Goal: Information Seeking & Learning: Learn about a topic

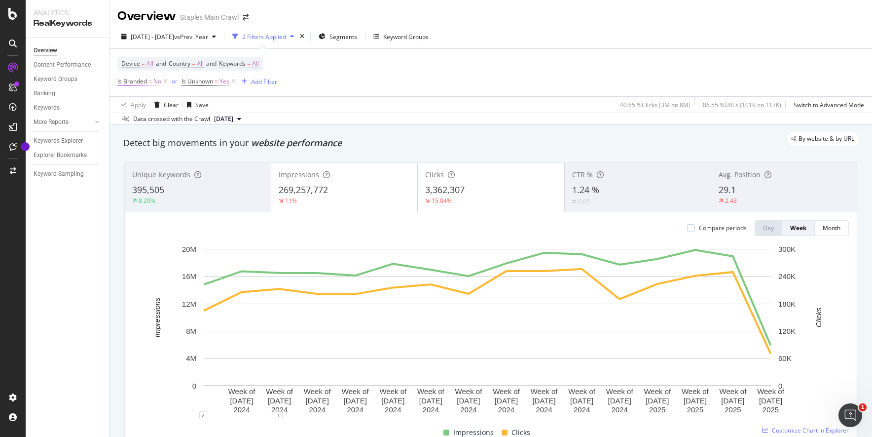
click at [145, 82] on span "Is Branded" at bounding box center [132, 81] width 30 height 8
click at [124, 81] on icon at bounding box center [123, 80] width 3 height 6
click at [392, 96] on div "Apply Clear Save 40.65 % Clicks ( 3M on 8M ) 86.55 % URLs ( 101K on 117K ) Swit…" at bounding box center [491, 104] width 763 height 16
click at [142, 82] on span "Is Branded" at bounding box center [132, 81] width 30 height 8
click at [138, 102] on icon at bounding box center [137, 105] width 7 height 6
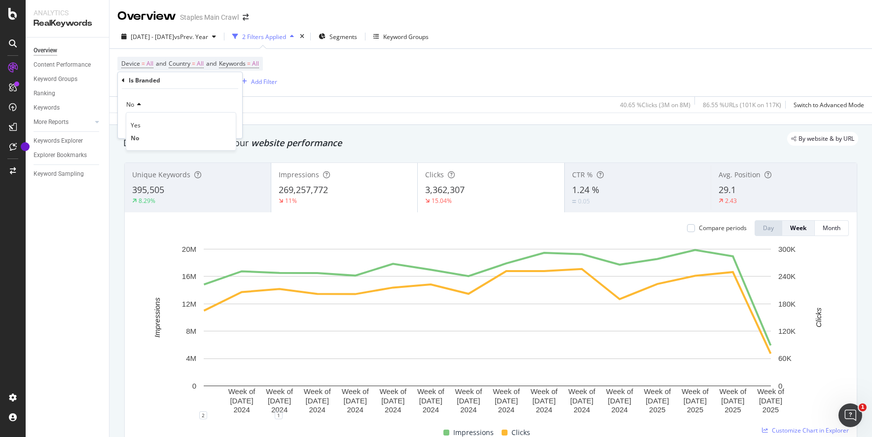
click at [139, 102] on icon at bounding box center [137, 105] width 7 height 6
click at [123, 78] on icon at bounding box center [123, 80] width 3 height 6
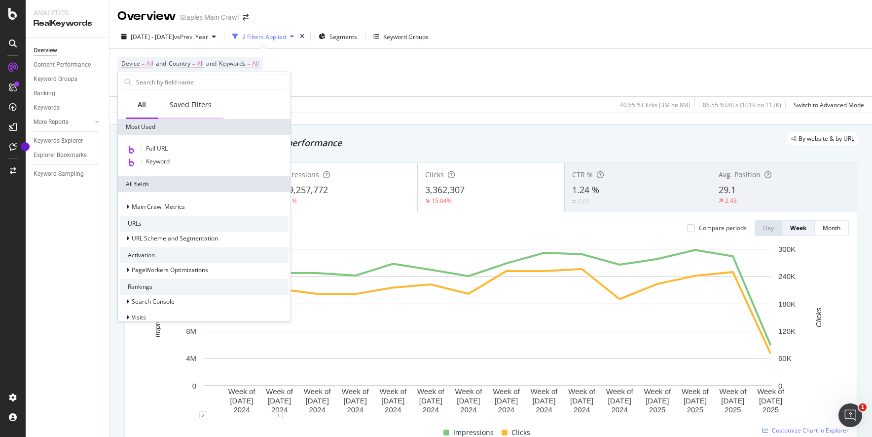
click at [191, 109] on div "Saved Filters" at bounding box center [191, 105] width 42 height 10
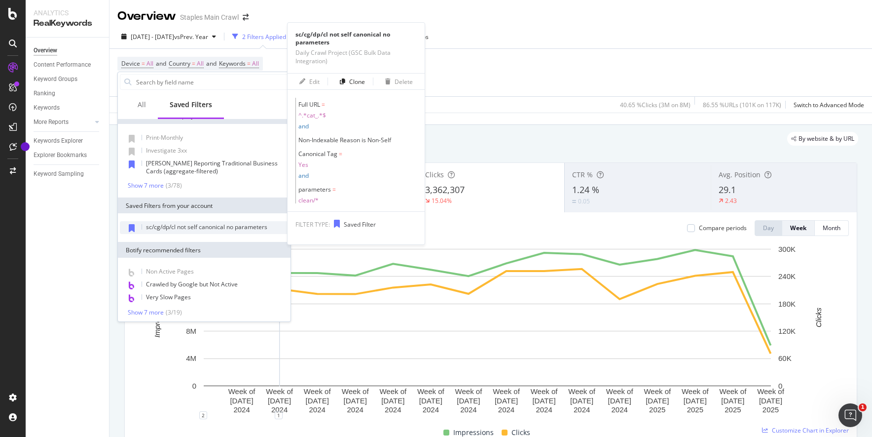
scroll to position [14, 0]
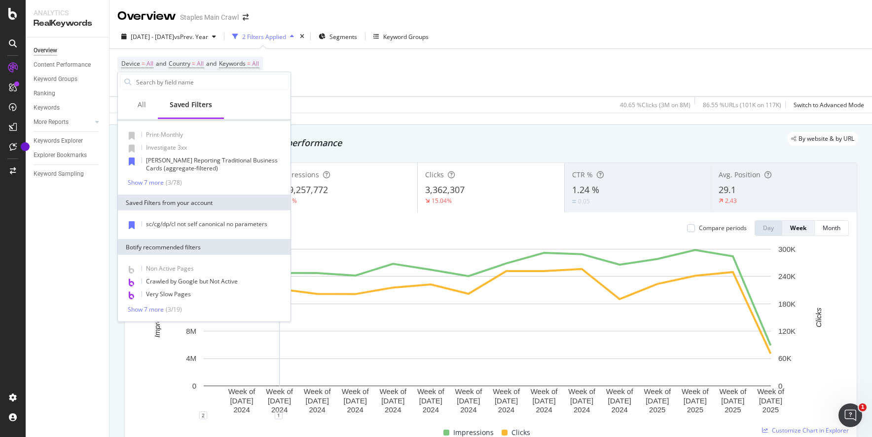
click at [157, 304] on div "Non Active Pages Crawled by Google but Not Active Very Slow Pages Show 7 more (…" at bounding box center [204, 288] width 169 height 51
click at [156, 306] on div "Show 7 more" at bounding box center [146, 309] width 36 height 7
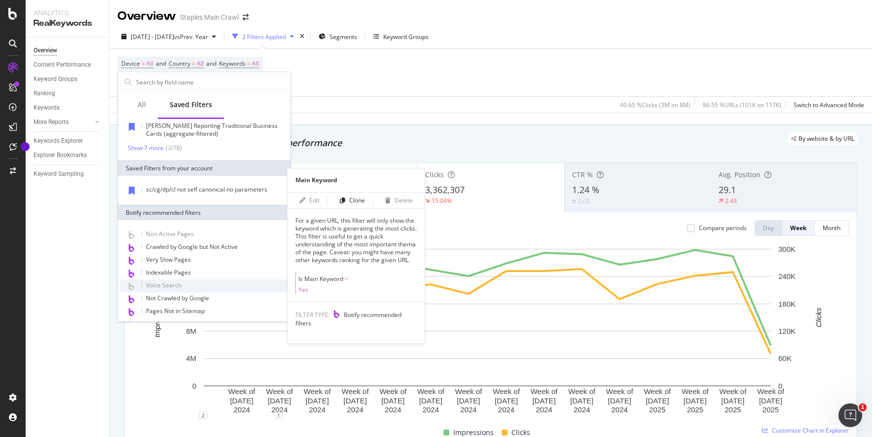
scroll to position [0, 0]
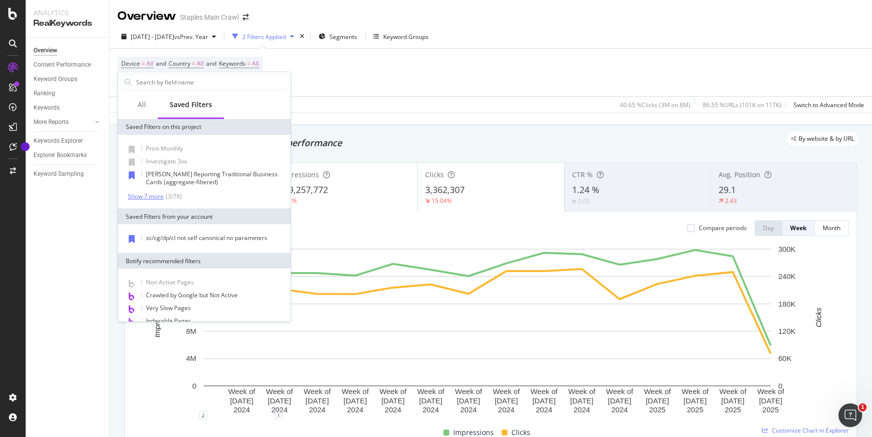
click at [150, 193] on div "Show 7 more" at bounding box center [146, 196] width 36 height 7
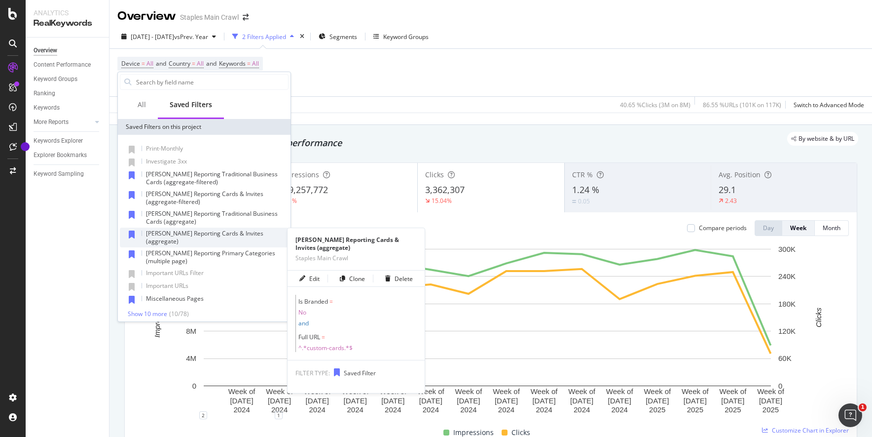
scroll to position [99, 0]
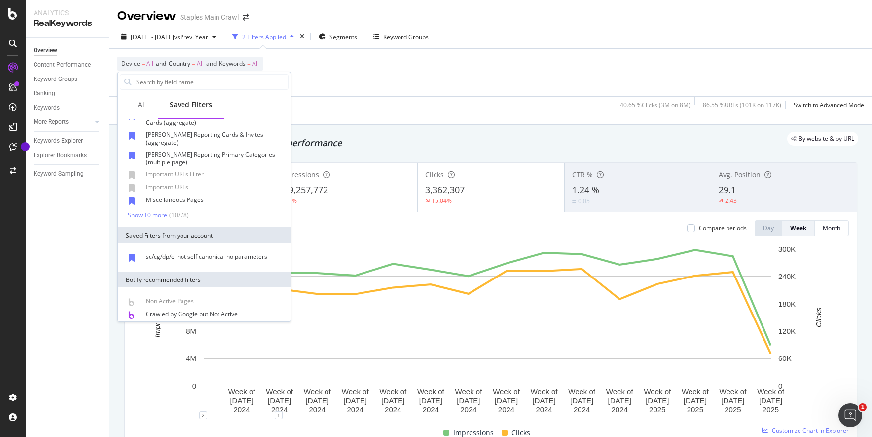
click at [159, 212] on div "Show 10 more" at bounding box center [147, 215] width 39 height 7
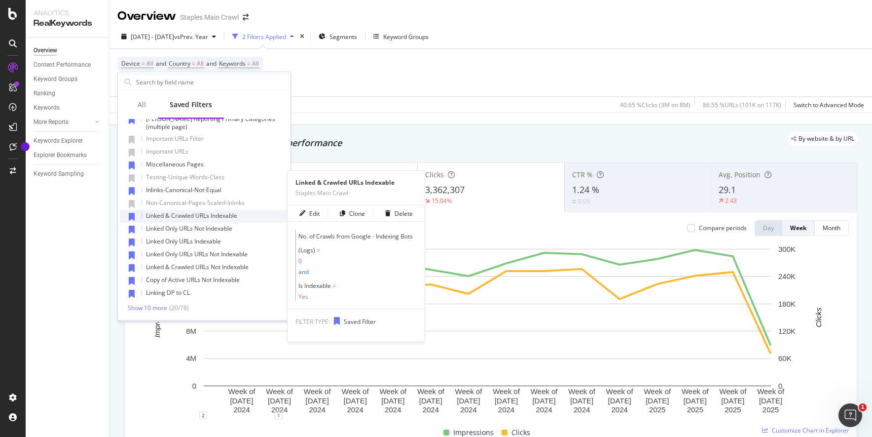
scroll to position [197, 0]
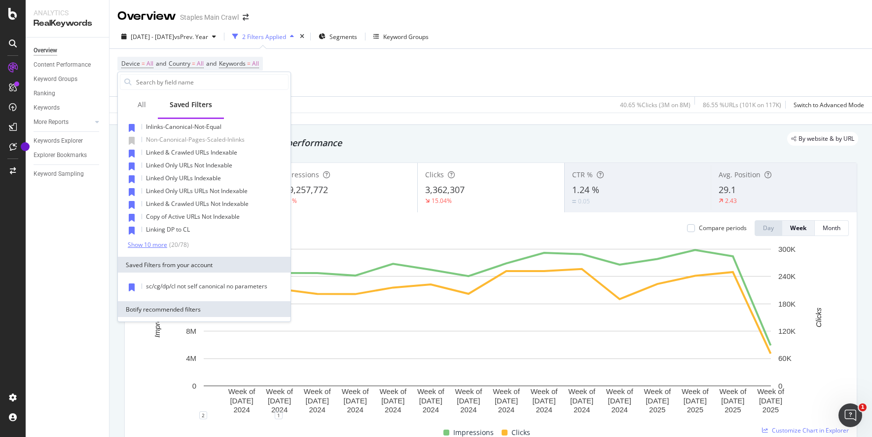
click at [153, 241] on div "Show 10 more" at bounding box center [147, 244] width 39 height 7
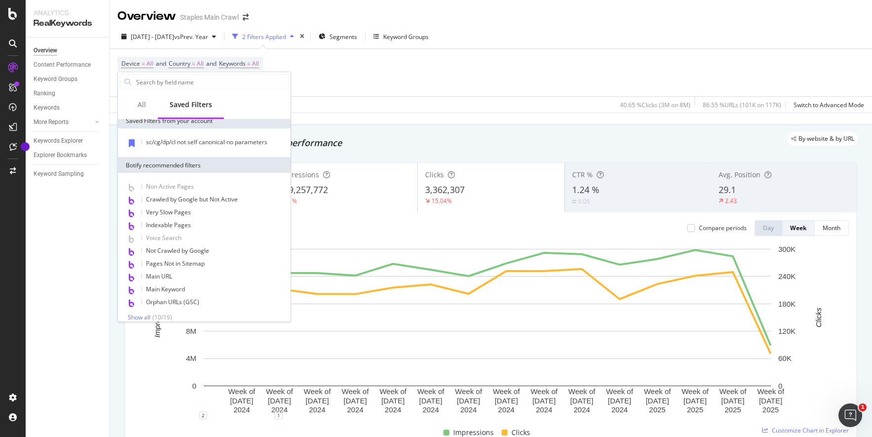
scroll to position [471, 0]
click at [148, 313] on div "Show all" at bounding box center [139, 316] width 23 height 7
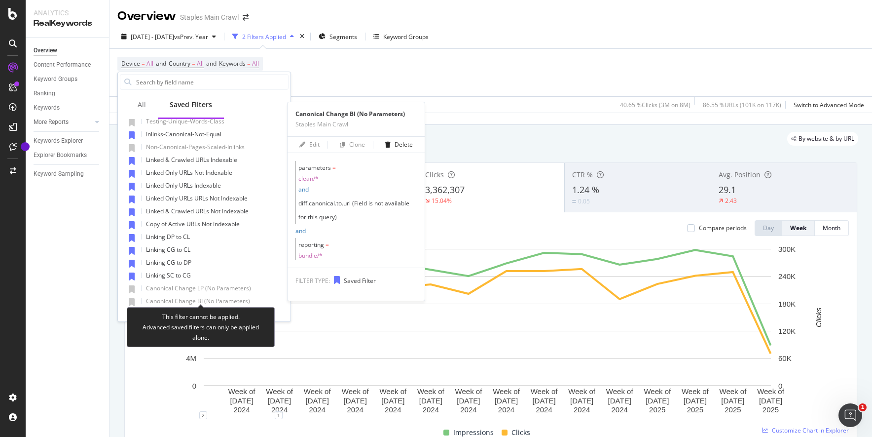
scroll to position [0, 0]
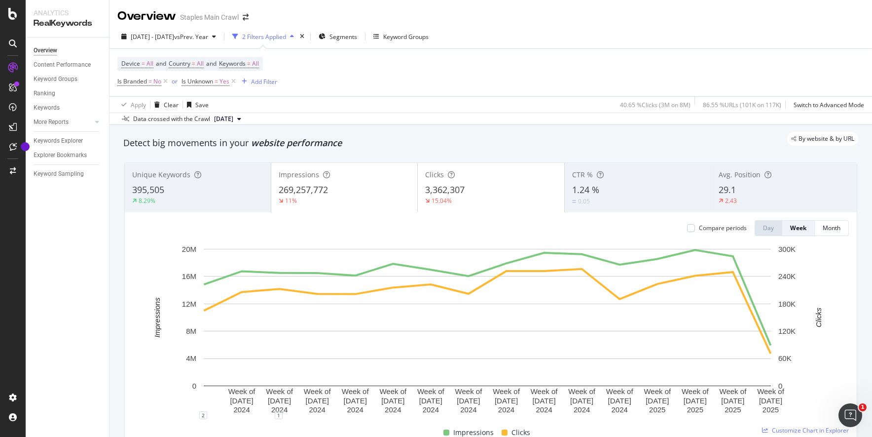
click at [489, 113] on div "Data crossed with the Crawl 2025 Jan. 18th" at bounding box center [491, 119] width 763 height 12
click at [286, 34] on div "2 Filters Applied" at bounding box center [264, 37] width 44 height 8
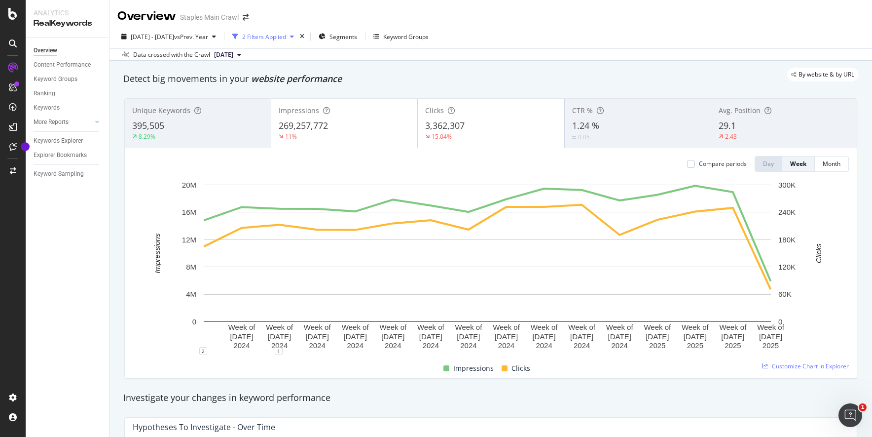
click at [286, 33] on div "2 Filters Applied" at bounding box center [264, 37] width 44 height 8
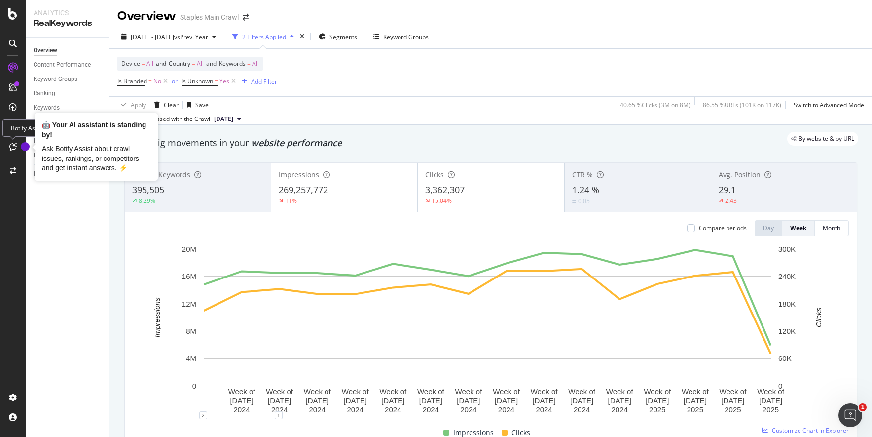
click at [21, 148] on div "Tooltip anchor" at bounding box center [25, 146] width 9 height 9
click at [56, 151] on div "Ask Botify Assist about crawl issues, rankings, or competitors — and get instan…" at bounding box center [96, 158] width 109 height 29
click at [21, 142] on div "Tooltip anchor" at bounding box center [25, 146] width 9 height 9
click at [24, 145] on circle "Tooltip anchor" at bounding box center [25, 147] width 6 height 6
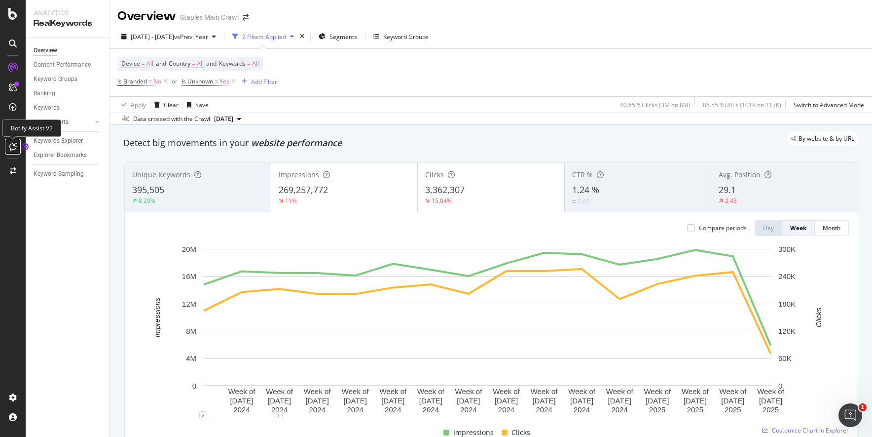
click at [17, 143] on div at bounding box center [13, 147] width 16 height 16
click at [15, 143] on icon at bounding box center [12, 147] width 7 height 8
click at [429, 35] on div "Keyword Groups" at bounding box center [405, 37] width 45 height 8
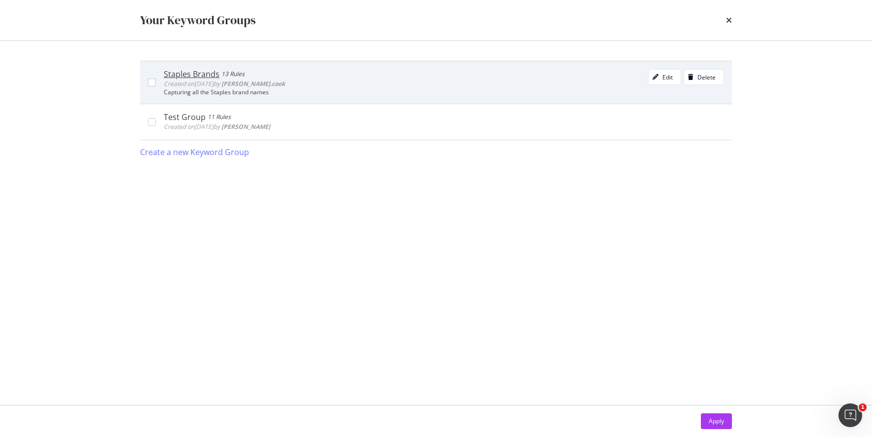
click at [189, 70] on div "Staples Brands" at bounding box center [192, 74] width 56 height 10
click at [658, 76] on icon "modal" at bounding box center [656, 77] width 6 height 6
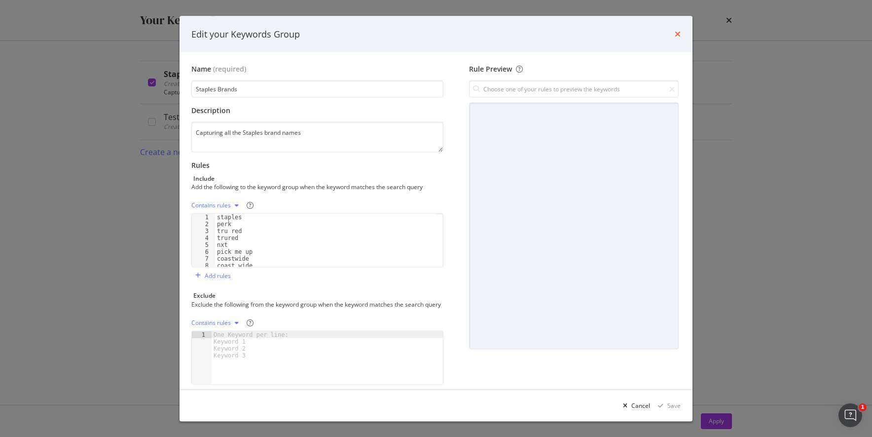
click at [678, 33] on icon "times" at bounding box center [678, 34] width 6 height 8
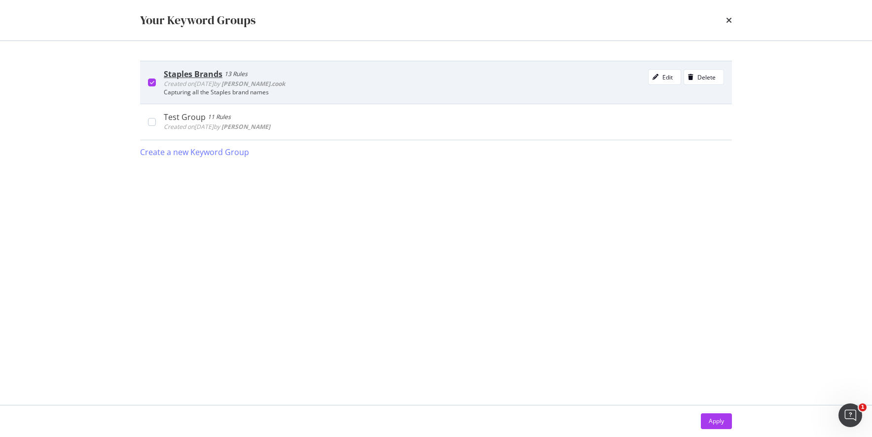
click at [152, 76] on div "Staples Brands 13 Rules Created on 2025 Feb 4th by steven.cook Edit Delete Capt…" at bounding box center [436, 82] width 592 height 43
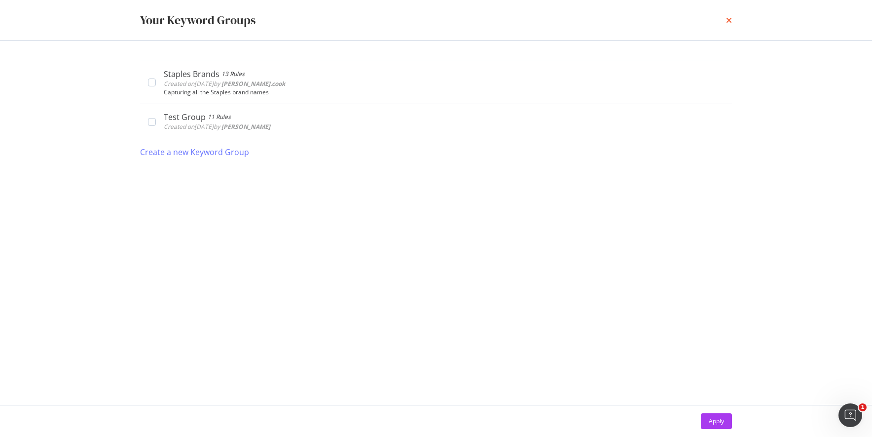
click at [730, 20] on icon "times" at bounding box center [729, 20] width 6 height 8
